Goal: Transaction & Acquisition: Subscribe to service/newsletter

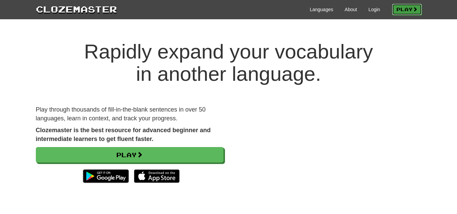
click at [409, 5] on link "Play" at bounding box center [407, 9] width 30 height 11
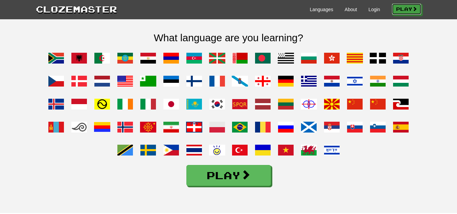
scroll to position [545, 0]
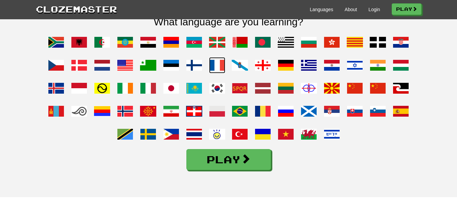
click at [220, 73] on span at bounding box center [217, 65] width 16 height 16
